Goal: Task Accomplishment & Management: Use online tool/utility

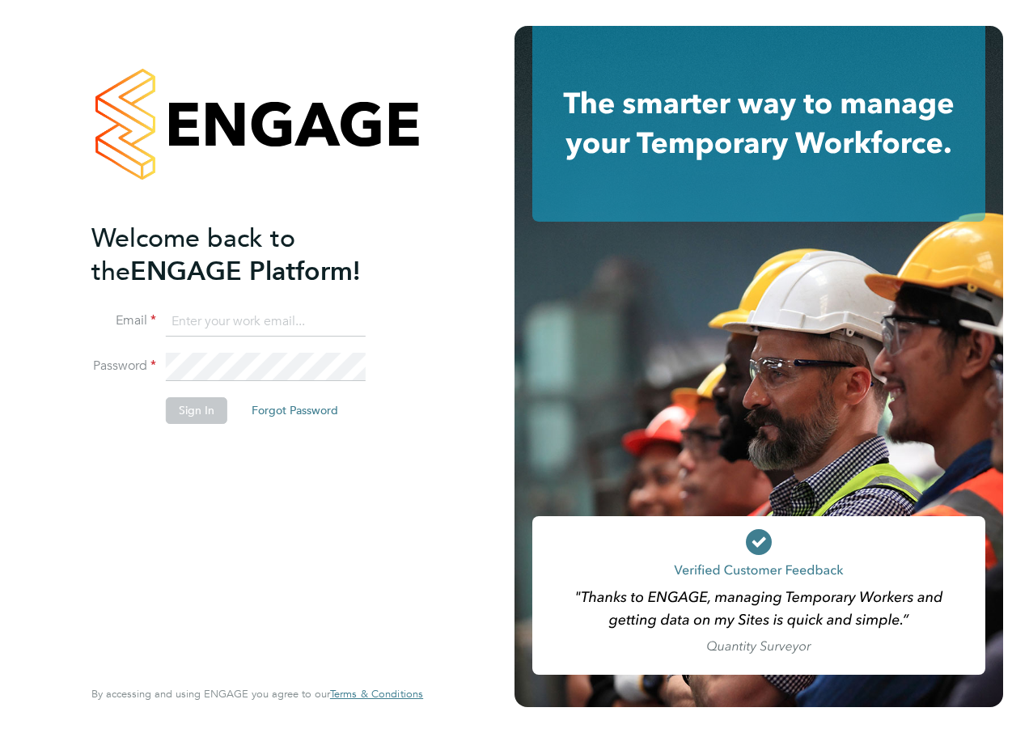
type input "Parvez.Akhtar@NCCLondon.ac.uk"
click at [189, 413] on button "Sign In" at bounding box center [196, 410] width 61 height 26
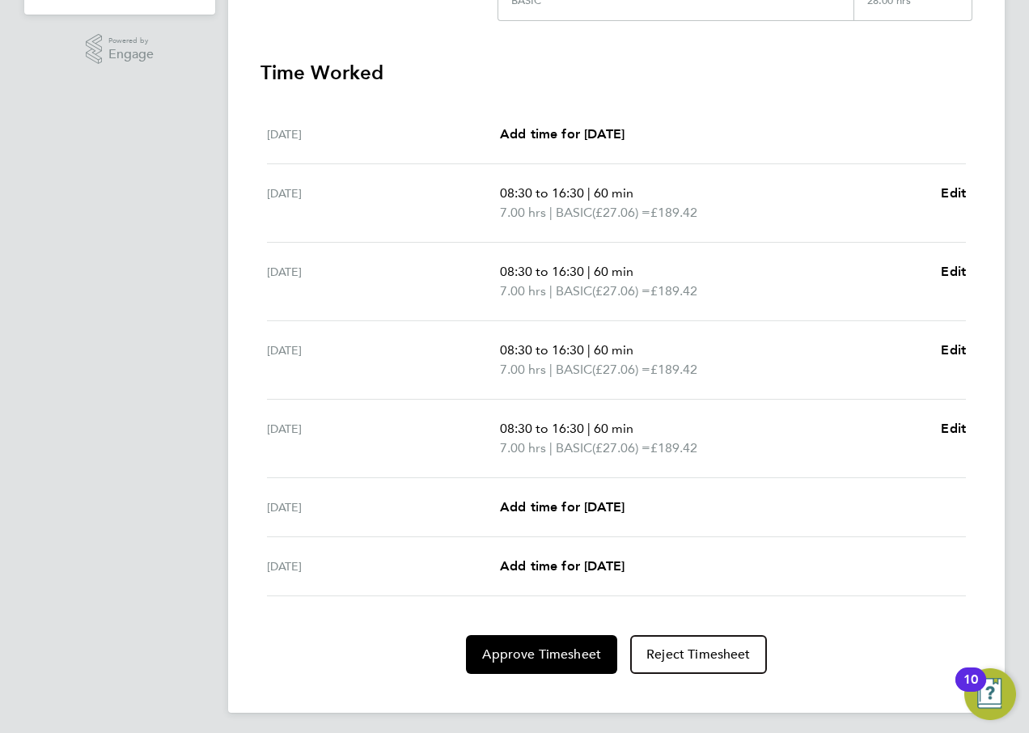
scroll to position [430, 0]
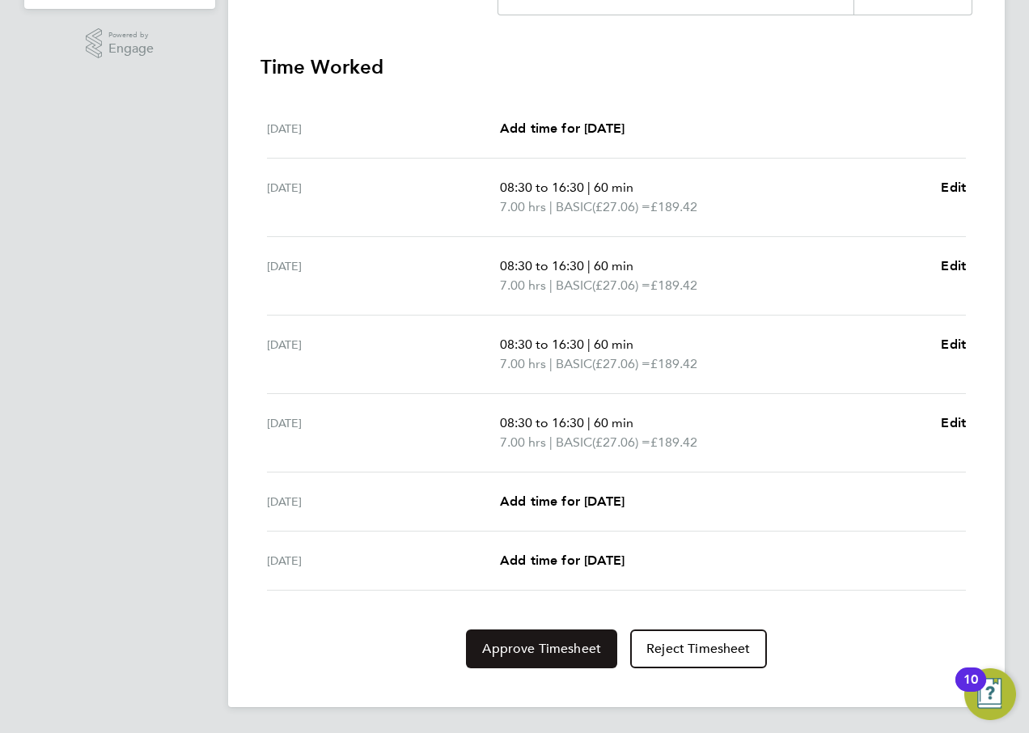
click at [538, 651] on span "Approve Timesheet" at bounding box center [541, 649] width 119 height 16
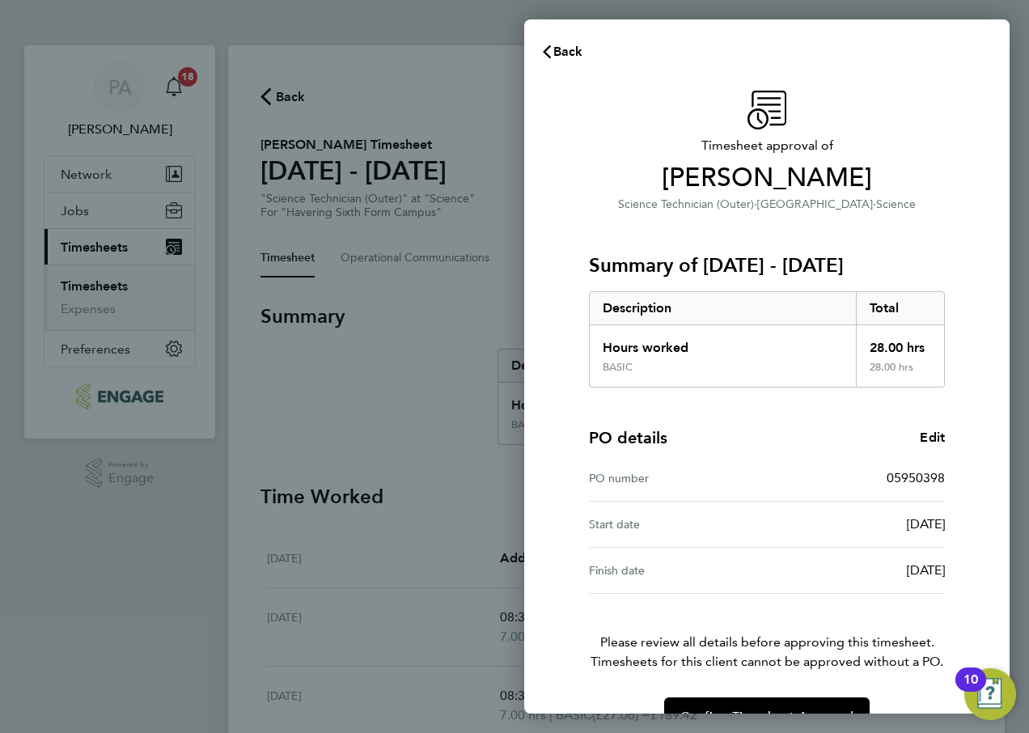
scroll to position [42, 0]
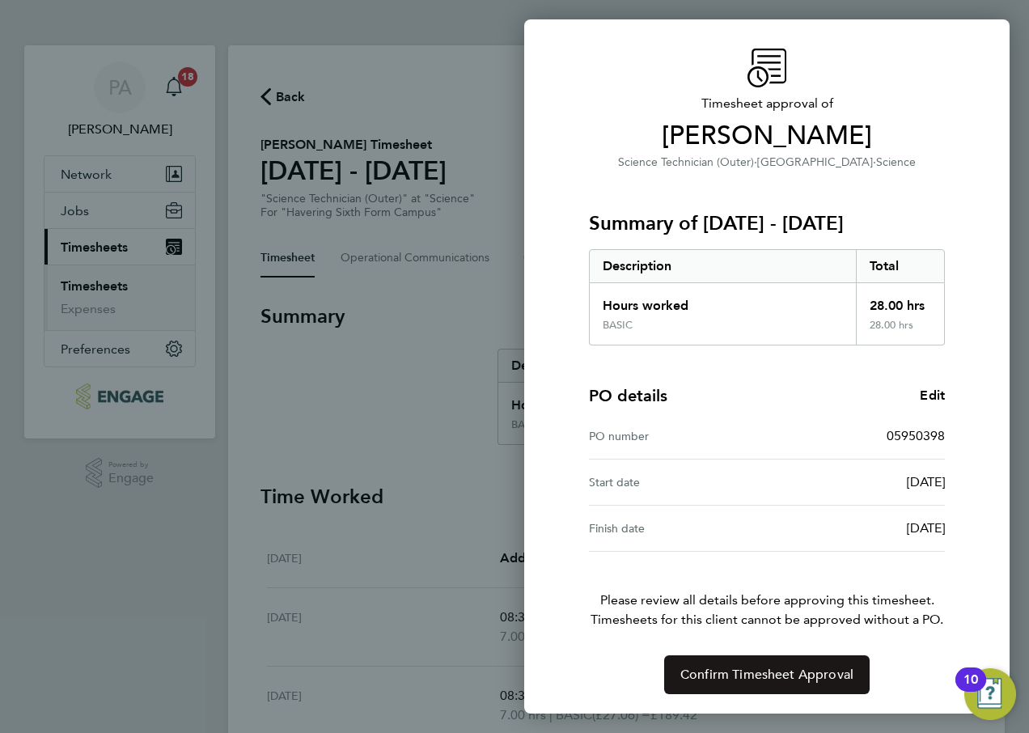
click at [785, 670] on span "Confirm Timesheet Approval" at bounding box center [766, 675] width 173 height 16
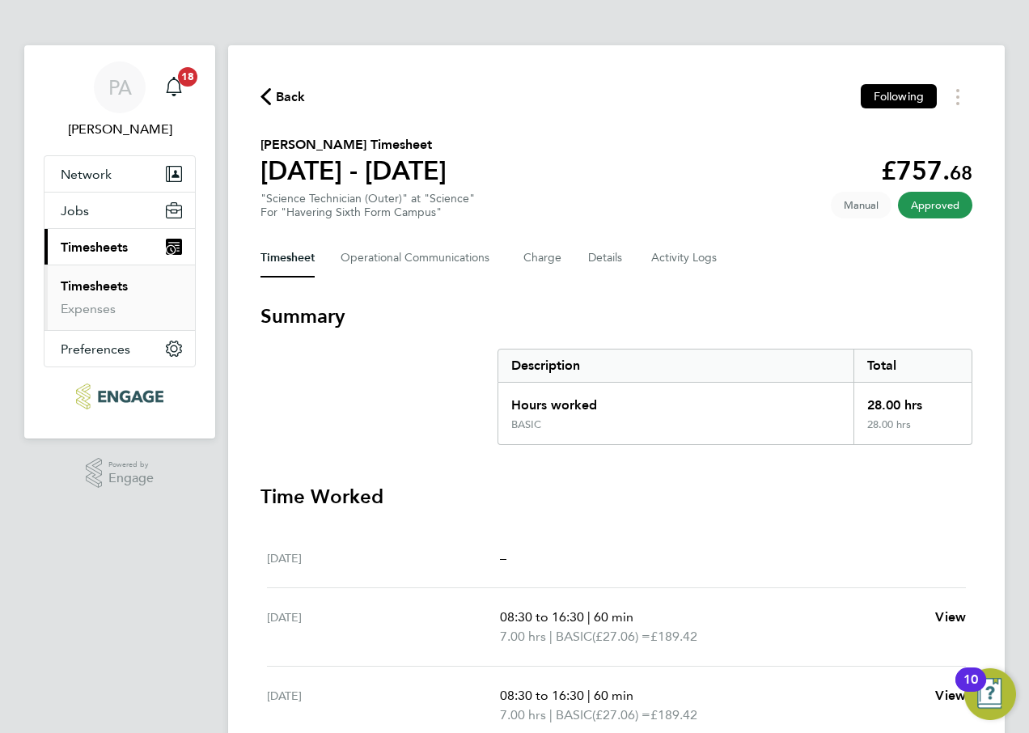
click at [274, 91] on span "Back" at bounding box center [282, 95] width 45 height 15
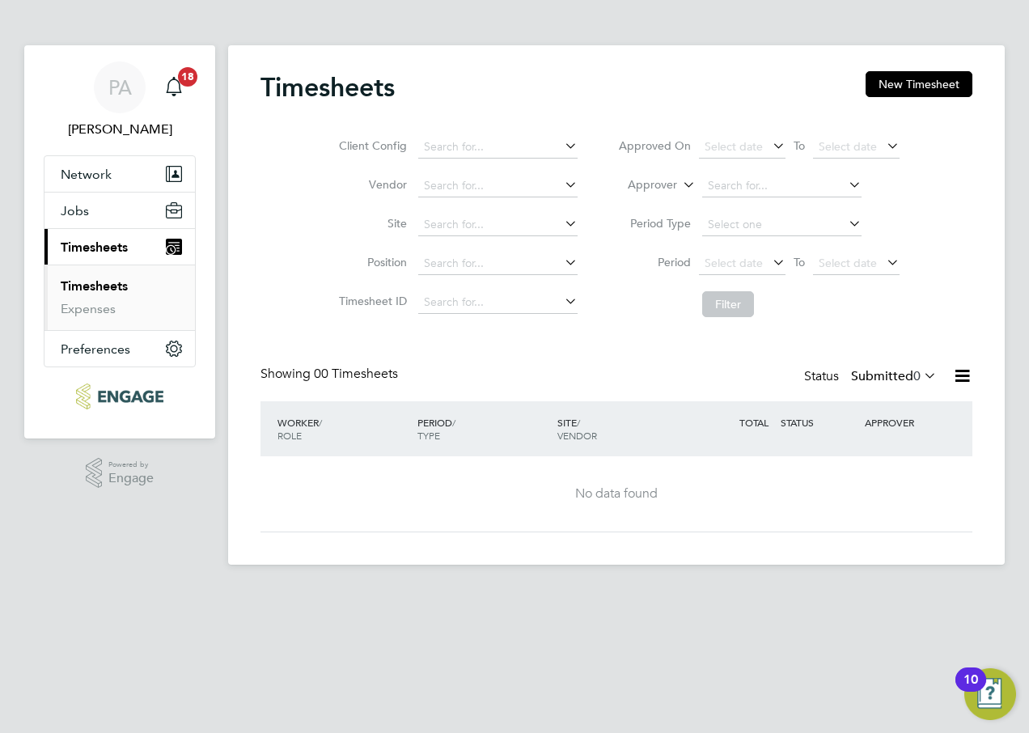
click at [104, 241] on span "Timesheets" at bounding box center [94, 246] width 67 height 15
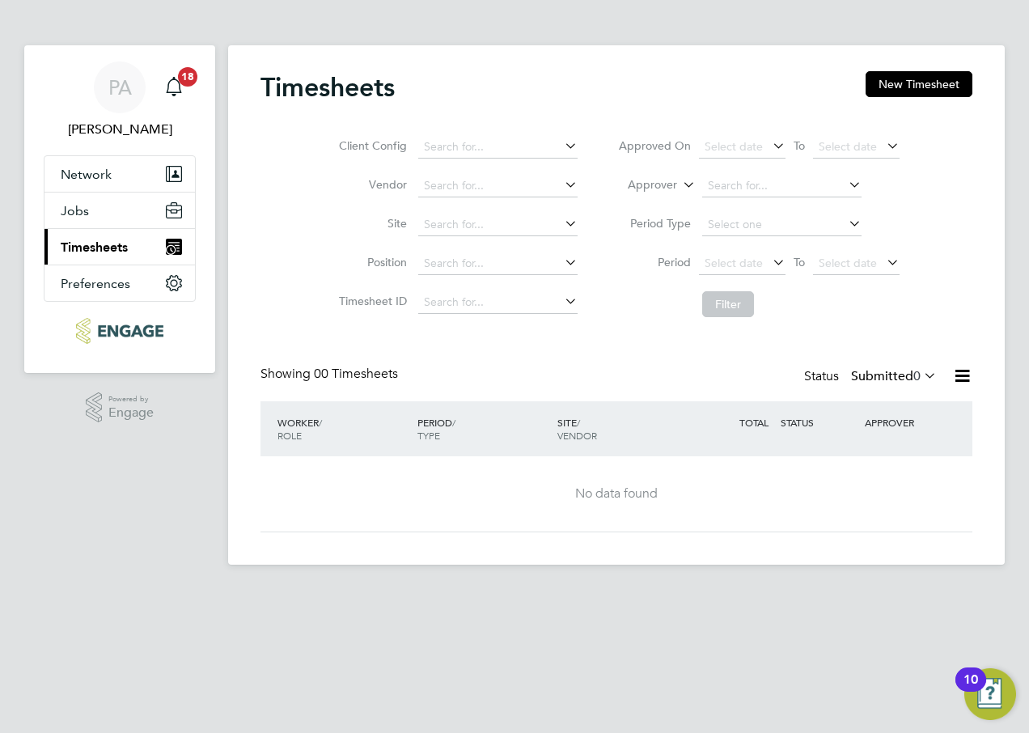
click at [103, 251] on span "Timesheets" at bounding box center [94, 246] width 67 height 15
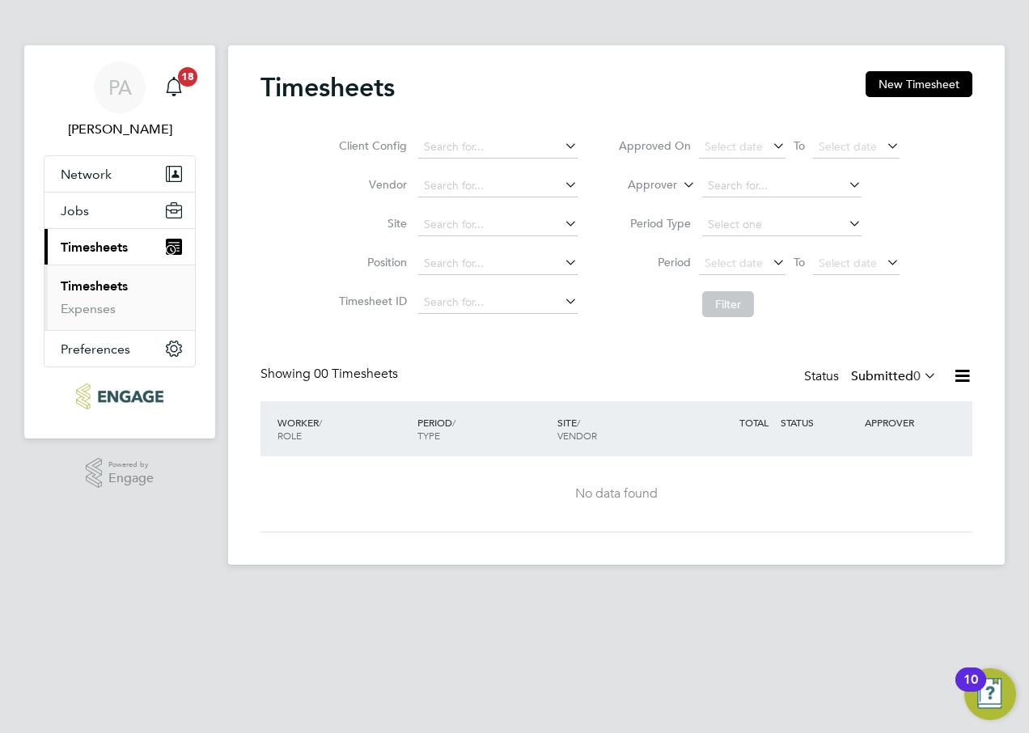
click at [94, 286] on link "Timesheets" at bounding box center [94, 285] width 67 height 15
click at [93, 309] on link "Expenses" at bounding box center [88, 308] width 55 height 15
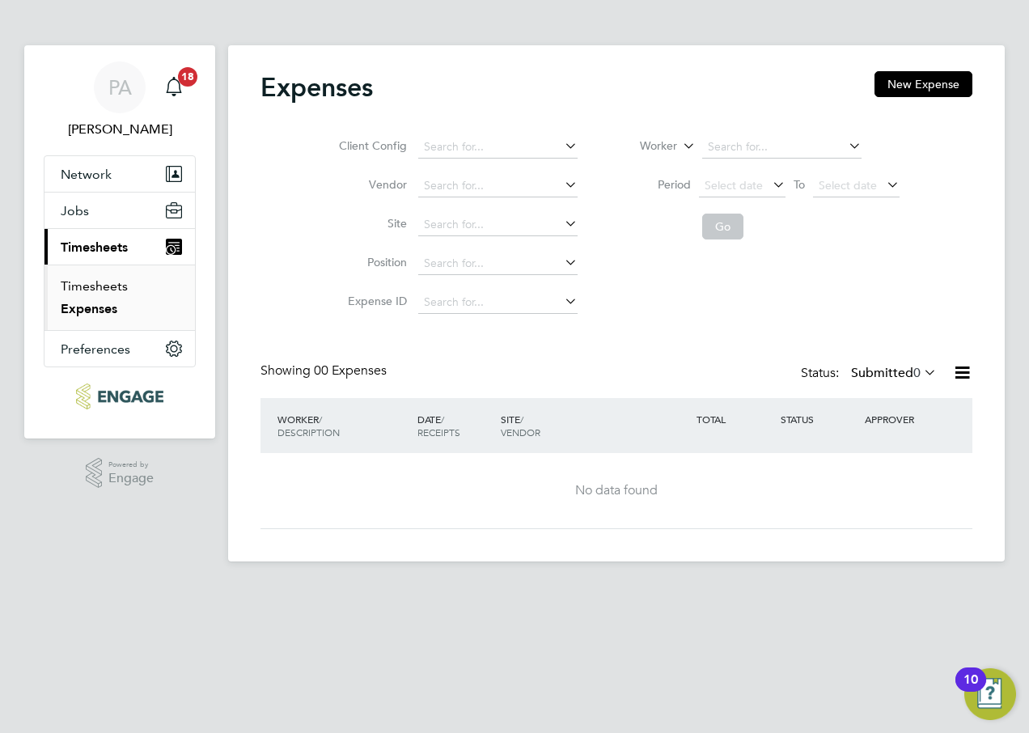
click at [102, 286] on link "Timesheets" at bounding box center [94, 285] width 67 height 15
